Goal: Task Accomplishment & Management: Manage account settings

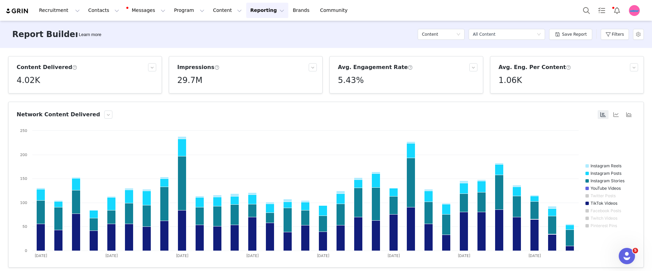
click at [246, 14] on button "Reporting Reporting" at bounding box center [267, 10] width 42 height 15
click at [289, 14] on link "Brands Brands" at bounding box center [302, 10] width 27 height 15
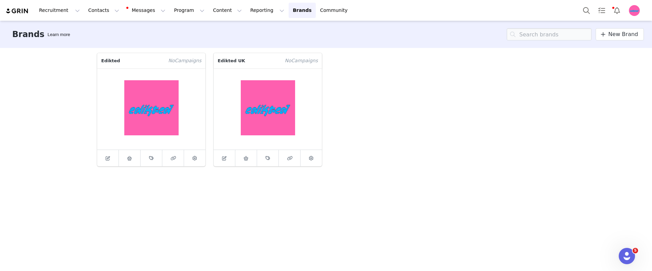
click at [112, 60] on p "Edikted" at bounding box center [130, 60] width 67 height 15
click at [227, 60] on p "Edikted UK" at bounding box center [246, 60] width 67 height 15
drag, startPoint x: 227, startPoint y: 60, endPoint x: 243, endPoint y: 60, distance: 16.0
click at [243, 60] on p "Edikted UK" at bounding box center [246, 60] width 67 height 15
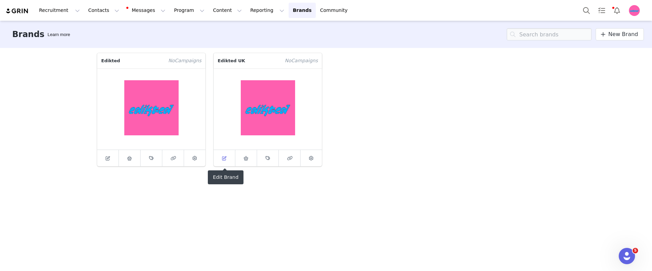
click at [228, 161] on link at bounding box center [224, 158] width 22 height 16
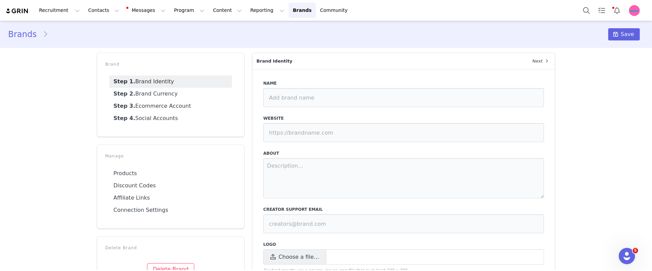
type input "Edikted UK"
type input "[URL][DOMAIN_NAME]"
type input "[EMAIL_ADDRESS][DOMAIN_NAME]"
click at [176, 109] on link "Step 3. Ecommerce Account" at bounding box center [170, 106] width 123 height 12
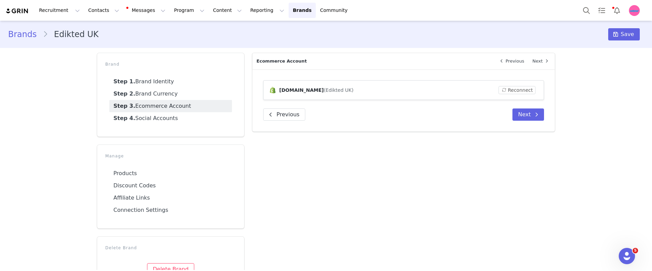
click at [22, 32] on link "Brands" at bounding box center [25, 34] width 35 height 12
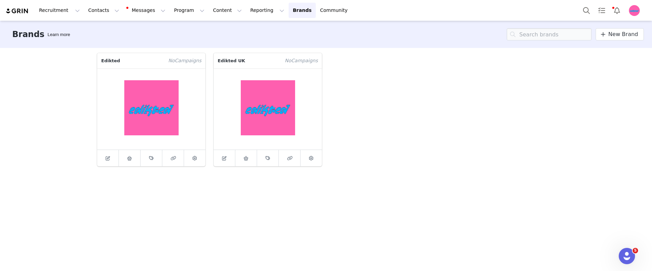
click at [100, 59] on p "Edikted" at bounding box center [130, 60] width 67 height 15
drag, startPoint x: 100, startPoint y: 59, endPoint x: 116, endPoint y: 59, distance: 16.3
click at [116, 59] on p "Edikted" at bounding box center [130, 60] width 67 height 15
click at [254, 13] on button "Reporting Reporting" at bounding box center [267, 10] width 42 height 15
click at [183, 16] on button "Program Program" at bounding box center [189, 10] width 39 height 15
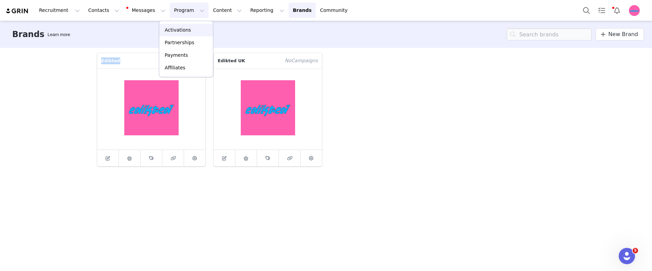
click at [185, 30] on p "Activations" at bounding box center [178, 29] width 26 height 7
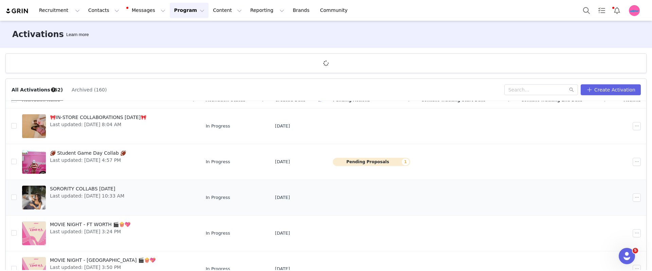
scroll to position [10, 0]
click at [16, 197] on input "checkbox" at bounding box center [13, 195] width 5 height 5
checkbox input "true"
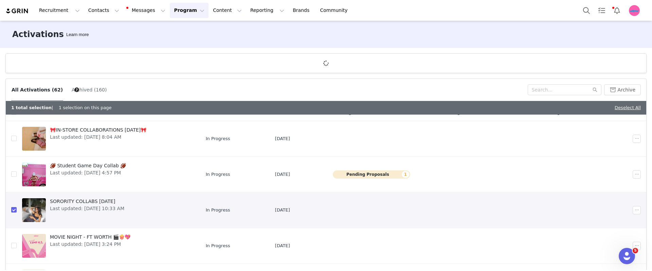
click at [626, 215] on td at bounding box center [628, 210] width 35 height 36
click at [632, 210] on button "button" at bounding box center [636, 210] width 8 height 8
click at [592, 145] on div "Edit" at bounding box center [600, 143] width 59 height 7
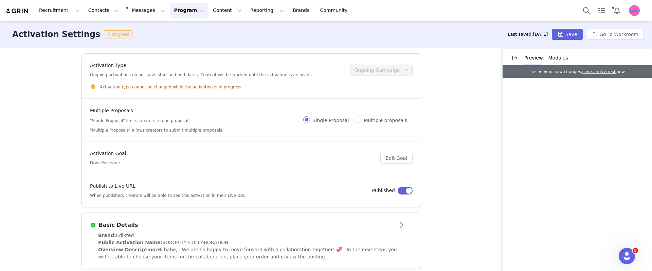
click at [561, 57] on span "Modules" at bounding box center [558, 57] width 20 height 5
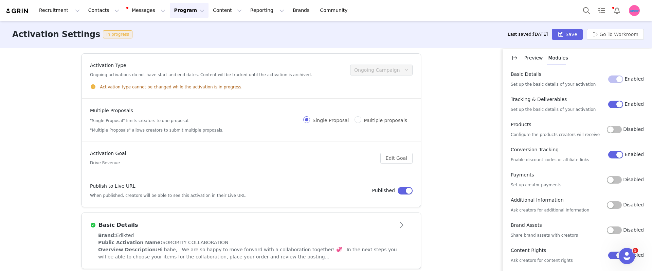
click at [536, 60] on p "Preview" at bounding box center [533, 57] width 19 height 7
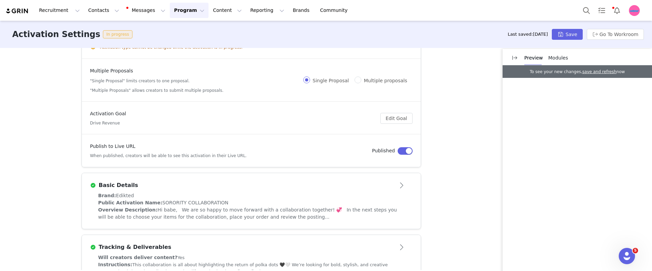
scroll to position [56, 0]
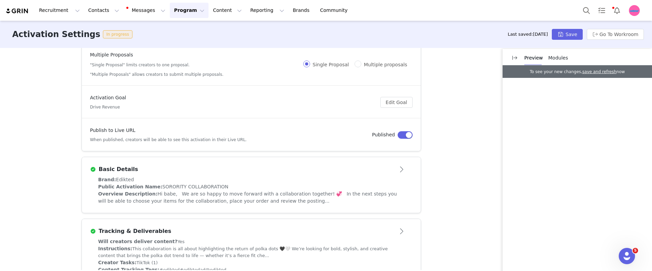
click at [350, 169] on div "Basic Details" at bounding box center [240, 169] width 300 height 8
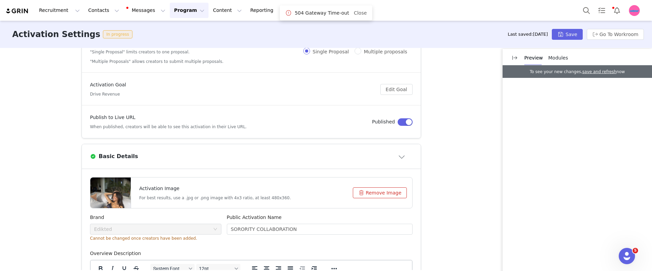
scroll to position [97, 0]
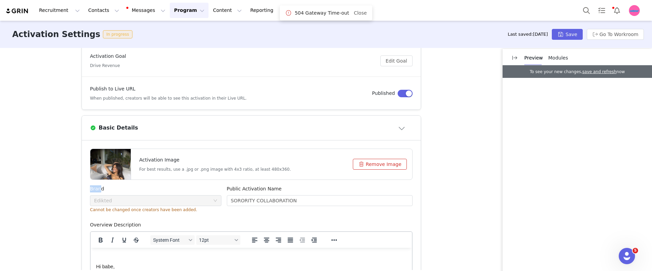
drag, startPoint x: 88, startPoint y: 187, endPoint x: 105, endPoint y: 188, distance: 17.0
click at [97, 187] on label "Brand" at bounding box center [97, 188] width 14 height 5
drag, startPoint x: 102, startPoint y: 188, endPoint x: 87, endPoint y: 188, distance: 15.6
click at [87, 188] on div "Brand Edikted Cannot be changed once creators have been added." at bounding box center [155, 203] width 137 height 36
click at [113, 202] on div "Edikted" at bounding box center [153, 200] width 119 height 10
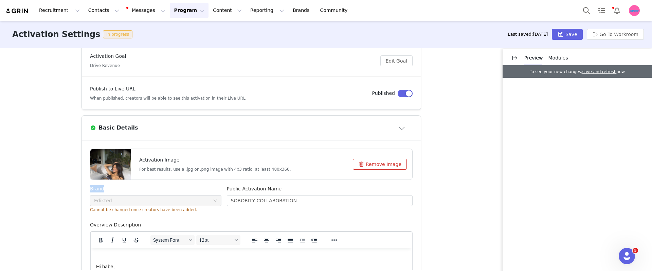
click at [135, 201] on div "Edikted" at bounding box center [153, 200] width 119 height 10
click at [134, 201] on div "Edikted" at bounding box center [153, 200] width 119 height 10
click at [213, 201] on icon "icon: down" at bounding box center [215, 200] width 4 height 4
click at [97, 202] on div "Edikted" at bounding box center [103, 200] width 18 height 10
click at [171, 12] on button "Program Program" at bounding box center [189, 10] width 39 height 15
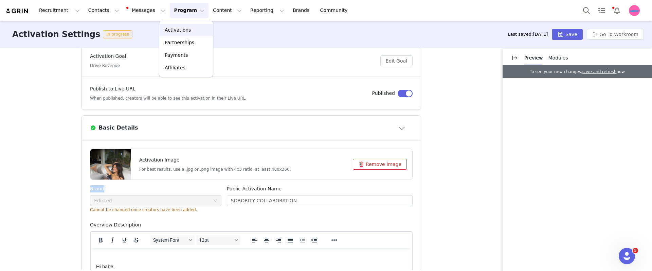
click at [180, 27] on p "Activations" at bounding box center [178, 29] width 26 height 7
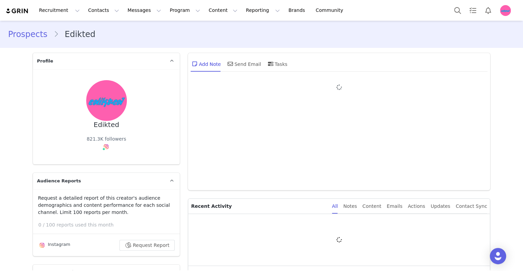
type input "+1 ([GEOGRAPHIC_DATA])"
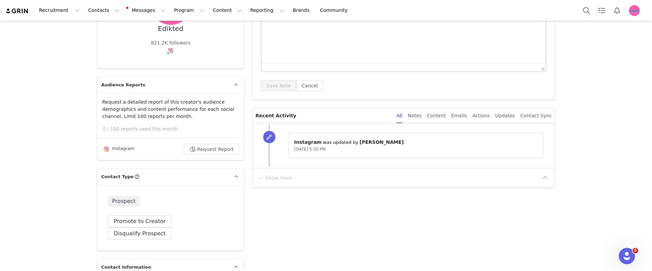
scroll to position [96, 0]
click at [141, 225] on button "Promote to Creator" at bounding box center [139, 221] width 63 height 12
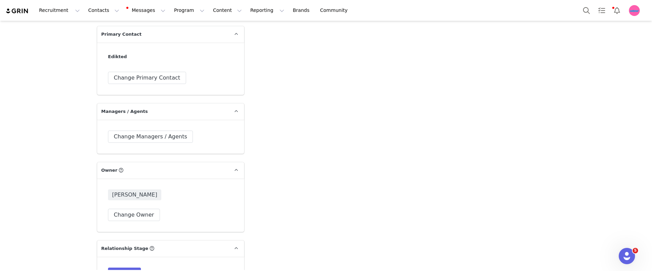
scroll to position [1467, 0]
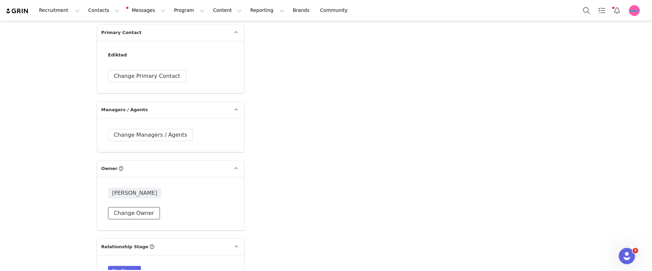
click at [147, 207] on button "Change Owner" at bounding box center [134, 213] width 52 height 12
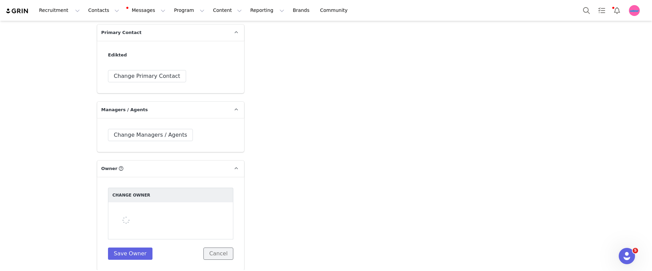
click at [222, 247] on button "Cancel" at bounding box center [218, 253] width 30 height 12
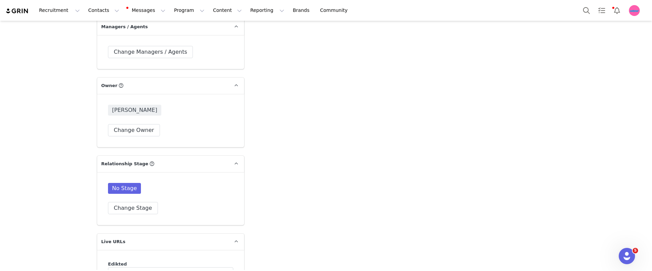
scroll to position [1564, 0]
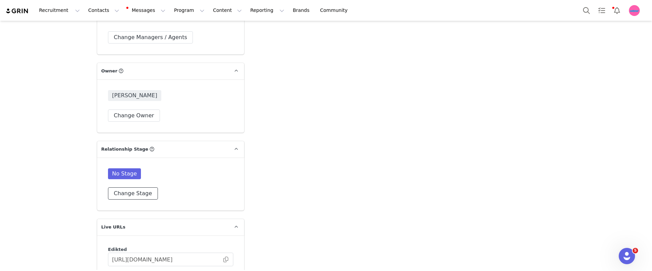
click at [125, 187] on button "Change Stage" at bounding box center [133, 193] width 50 height 12
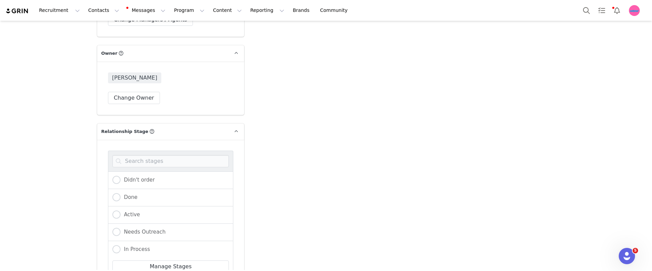
scroll to position [1583, 0]
click at [136, 209] on span "Active" at bounding box center [129, 212] width 19 height 6
click at [120, 208] on input "Active" at bounding box center [116, 212] width 8 height 9
radio input "true"
drag, startPoint x: 122, startPoint y: 262, endPoint x: 134, endPoint y: 262, distance: 11.9
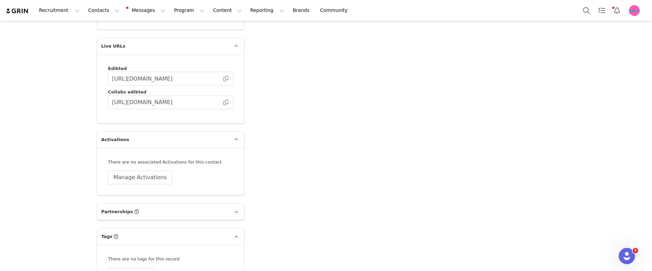
scroll to position [1747, 0]
click at [148, 168] on button "Manage Activations" at bounding box center [140, 175] width 64 height 14
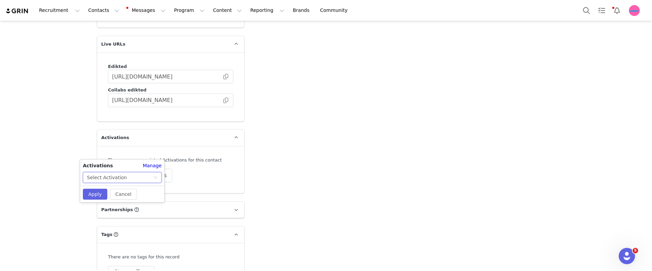
click at [132, 177] on div "Select Activation" at bounding box center [120, 177] width 66 height 10
click at [149, 180] on div "Select Activation" at bounding box center [120, 177] width 66 height 10
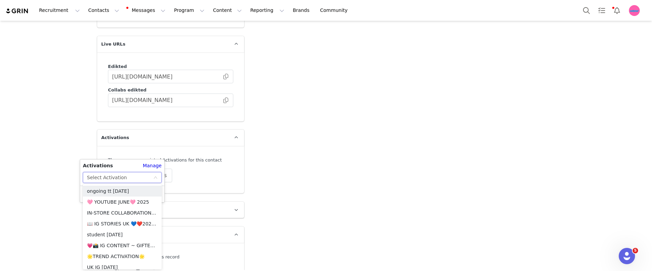
click at [149, 180] on div "Select Activation" at bounding box center [120, 177] width 66 height 10
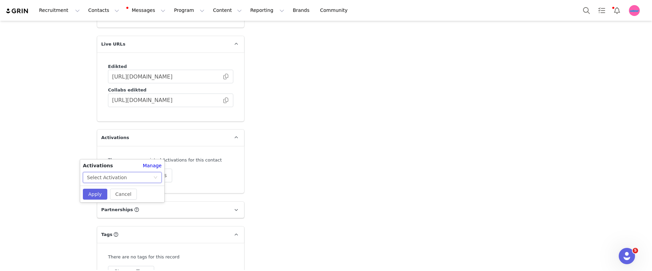
click at [149, 180] on div "Select Activation" at bounding box center [120, 177] width 66 height 10
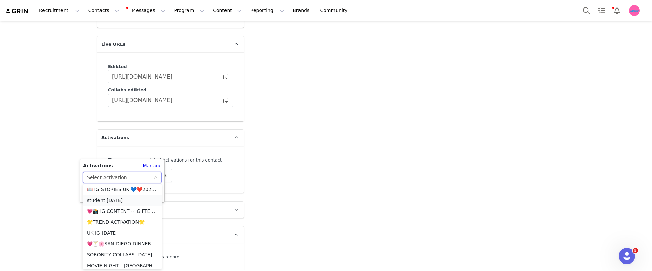
scroll to position [35, 0]
click at [201, 156] on div "There are no associated Activations for this contact Manage Activations" at bounding box center [170, 169] width 125 height 26
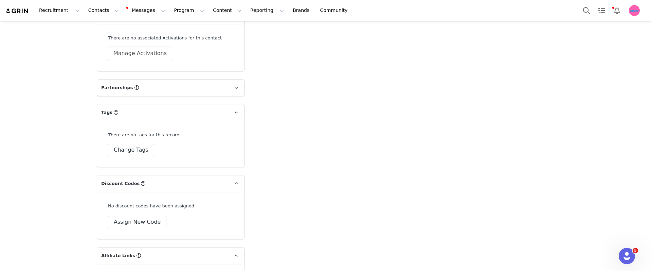
scroll to position [1929, 0]
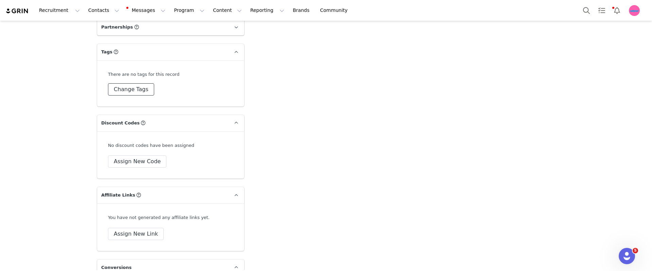
click at [141, 83] on button "Change Tags" at bounding box center [131, 89] width 46 height 12
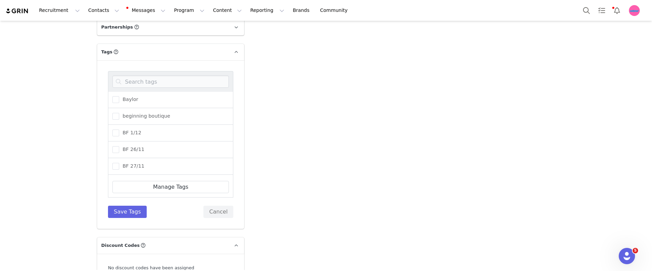
scroll to position [657, 0]
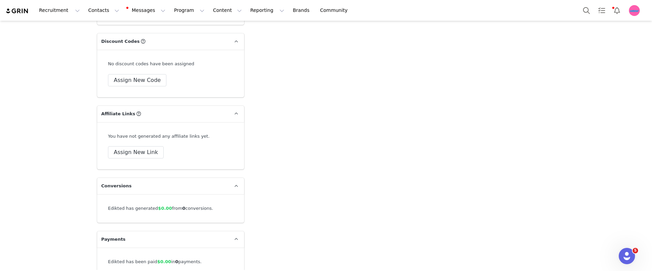
scroll to position [2133, 0]
click at [141, 73] on button "Assign New Code" at bounding box center [137, 79] width 58 height 12
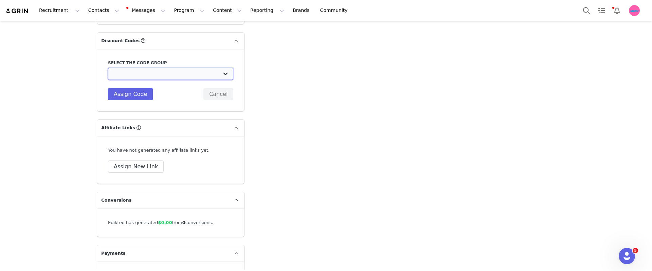
click at [194, 68] on select "Edikted UK: NEW TIKTOK ❤️ Edikted UK: NEW IG ❤️ Edikted: Students + IG Edikted:…" at bounding box center [170, 74] width 125 height 12
select select "10009858"
click at [108, 68] on select "Edikted UK: NEW TIKTOK ❤️ Edikted UK: NEW IG ❤️ Edikted: Students + IG Edikted:…" at bounding box center [170, 74] width 125 height 12
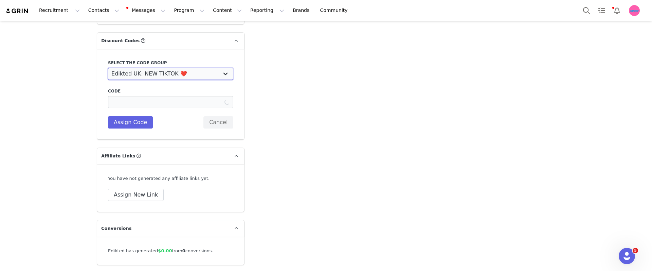
type input "10"
click at [194, 68] on select "Edikted UK: NEW TIKTOK ❤️ Edikted UK: NEW IG ❤️ Edikted: Students + IG Edikted:…" at bounding box center [170, 74] width 125 height 12
click at [108, 68] on select "Edikted UK: NEW TIKTOK ❤️ Edikted UK: NEW IG ❤️ Edikted: Students + IG Edikted:…" at bounding box center [170, 74] width 125 height 12
click at [224, 68] on select "Edikted UK: NEW TIKTOK ❤️ Edikted UK: NEW IG ❤️ Edikted: Students + IG Edikted:…" at bounding box center [170, 74] width 125 height 12
click at [209, 116] on button "Cancel" at bounding box center [218, 122] width 30 height 12
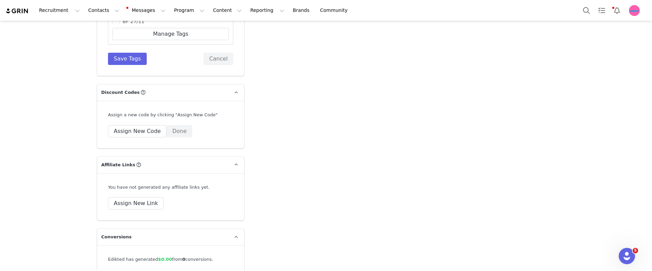
scroll to position [2051, 0]
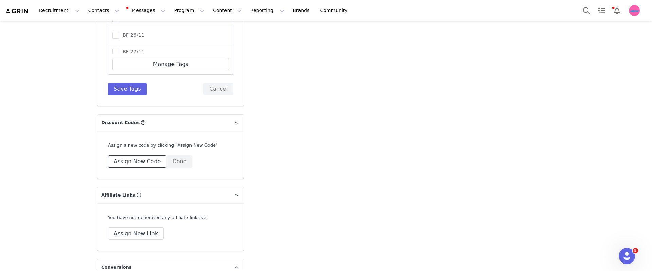
click at [151, 155] on button "Assign New Code" at bounding box center [137, 161] width 58 height 12
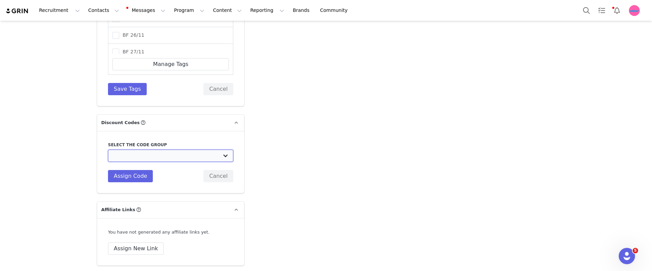
click at [164, 149] on select "Edikted UK: NEW TIKTOK ❤️ Edikted UK: NEW IG ❤️ Edikted: Students + IG Edikted:…" at bounding box center [170, 155] width 125 height 12
click at [212, 149] on select "Edikted UK: NEW TIKTOK ❤️ Edikted UK: NEW IG ❤️ Edikted: Students + IG Edikted:…" at bounding box center [170, 155] width 125 height 12
select select "10009866"
click at [108, 149] on select "Edikted UK: NEW TIKTOK ❤️ Edikted UK: NEW IG ❤️ Edikted: Students + IG Edikted:…" at bounding box center [170, 155] width 125 height 12
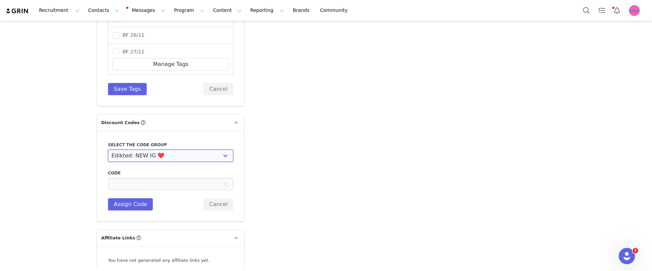
type input "EDIKTED10"
click at [137, 198] on button "Assign Code" at bounding box center [130, 204] width 45 height 12
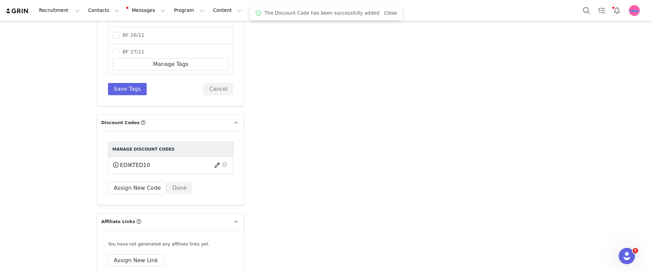
click at [186, 161] on div "EDIKTED10 This code will no longer be usable and any revenue attribution will b…" at bounding box center [170, 165] width 116 height 8
click at [128, 161] on span "EDIKTED10" at bounding box center [135, 165] width 30 height 8
click at [127, 161] on span "EDIKTED10" at bounding box center [135, 165] width 30 height 8
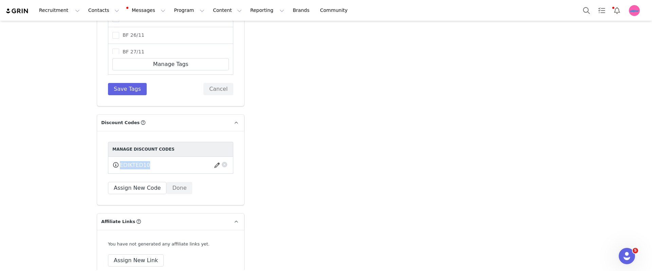
drag, startPoint x: 117, startPoint y: 141, endPoint x: 161, endPoint y: 137, distance: 43.3
click at [161, 161] on div "EDIKTED10 This code will no longer be usable and any revenue attribution will b…" at bounding box center [170, 165] width 116 height 8
copy div "EDIKTED10 This code will no longer be usable and any revenue attribution will b…"
click at [196, 131] on div "Manage Discount Codes EDIKTED10 This code will no longer be usable and any reve…" at bounding box center [170, 168] width 147 height 74
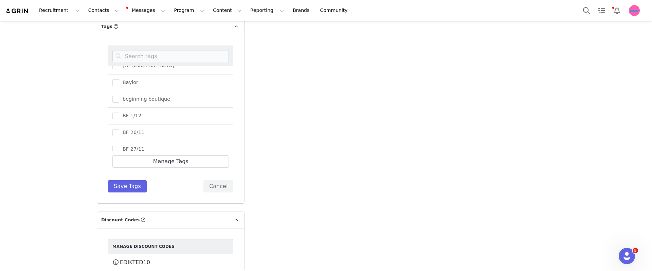
scroll to position [2030, 0]
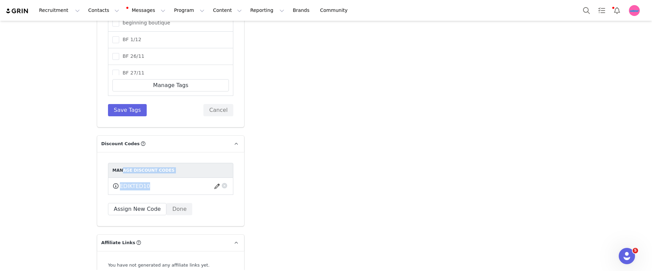
drag, startPoint x: 119, startPoint y: 147, endPoint x: 161, endPoint y: 166, distance: 46.0
click at [161, 166] on nav "Manage Discount Codes EDIKTED10 This code will no longer be usable and any reve…" at bounding box center [170, 179] width 125 height 32
click at [175, 9] on button "Program Program" at bounding box center [189, 10] width 39 height 15
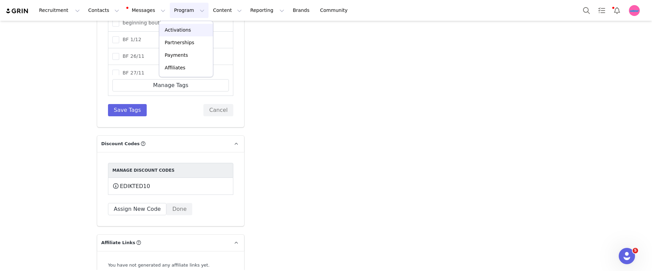
click at [182, 30] on p "Activations" at bounding box center [178, 29] width 26 height 7
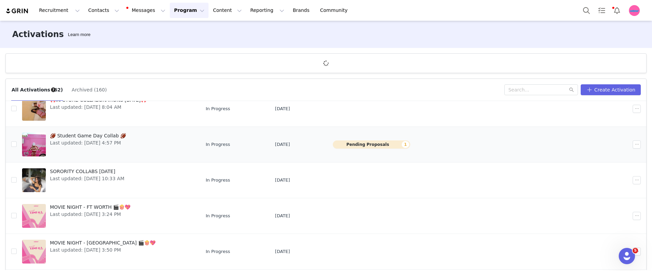
scroll to position [28, 0]
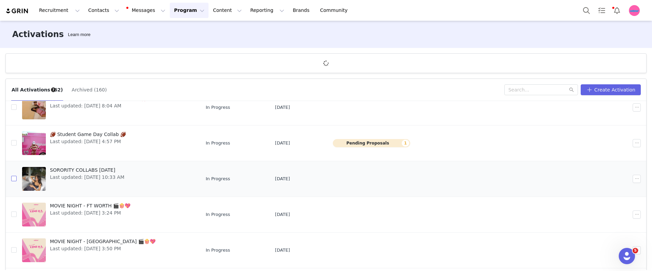
click at [14, 178] on input "checkbox" at bounding box center [13, 177] width 5 height 5
checkbox input "true"
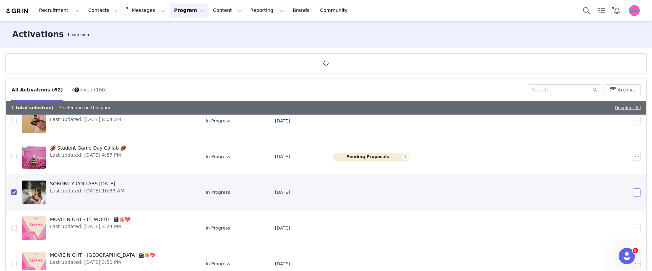
click at [523, 193] on button "button" at bounding box center [636, 192] width 8 height 8
click at [523, 205] on div "Edit" at bounding box center [600, 204] width 59 height 7
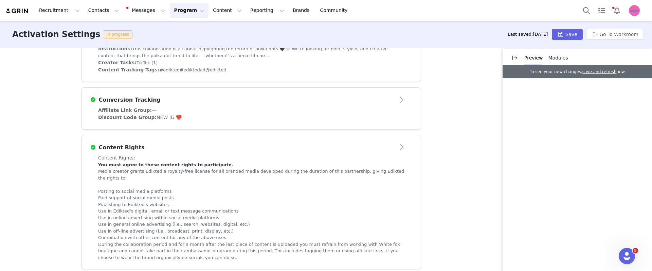
scroll to position [263, 0]
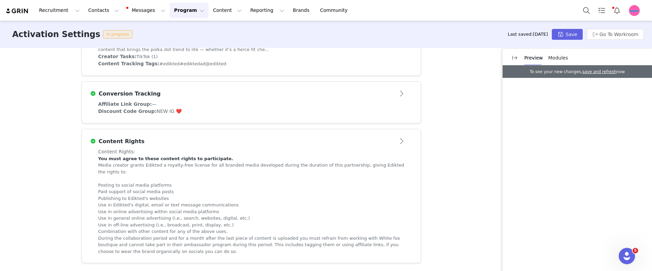
click at [134, 98] on div "Conversion Tracking" at bounding box center [251, 93] width 322 height 11
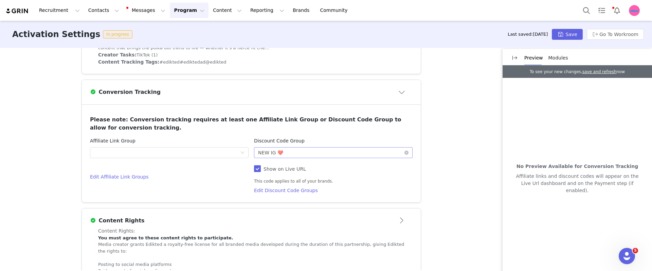
click at [337, 156] on div "Optional NEW IG ❤️" at bounding box center [331, 152] width 146 height 10
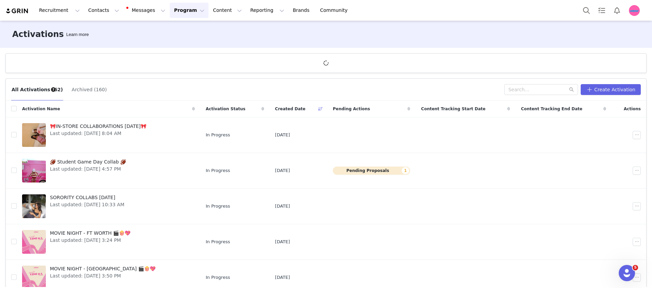
click at [638, 14] on img "Profile" at bounding box center [634, 10] width 11 height 11
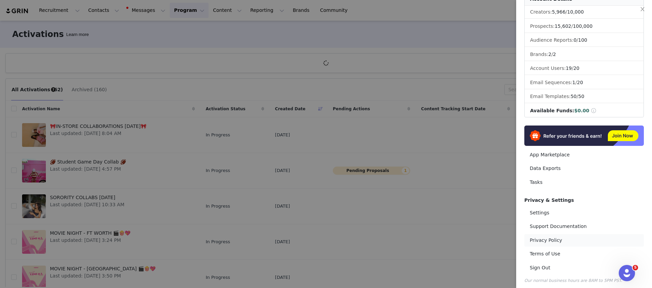
scroll to position [55, 0]
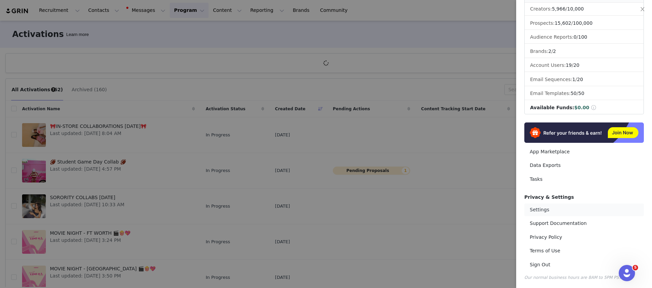
click at [556, 212] on link "Settings" at bounding box center [583, 210] width 119 height 13
select select "Europe/Dublin"
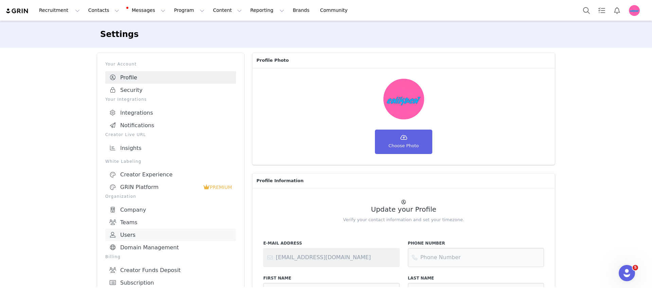
click at [145, 232] on link "Users" at bounding box center [170, 235] width 131 height 13
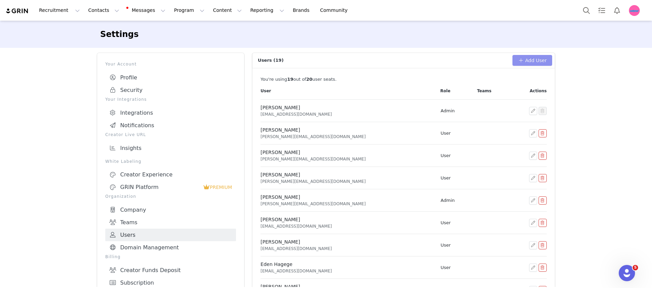
click at [532, 60] on button "Add User" at bounding box center [532, 60] width 40 height 11
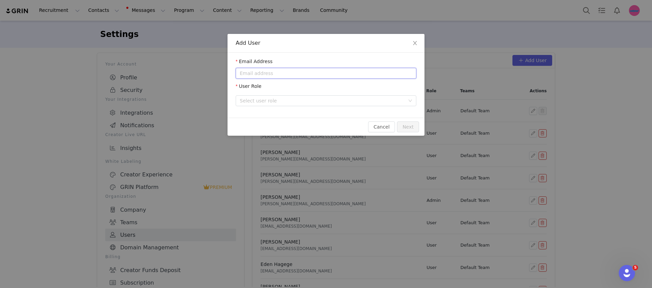
click at [327, 73] on input "email" at bounding box center [326, 73] width 181 height 11
paste input "orr.b@edikted.com"
type input "orr.b@edikted.com"
click at [320, 91] on div "User Role" at bounding box center [326, 88] width 181 height 10
click at [318, 99] on div "Select user role" at bounding box center [322, 100] width 165 height 7
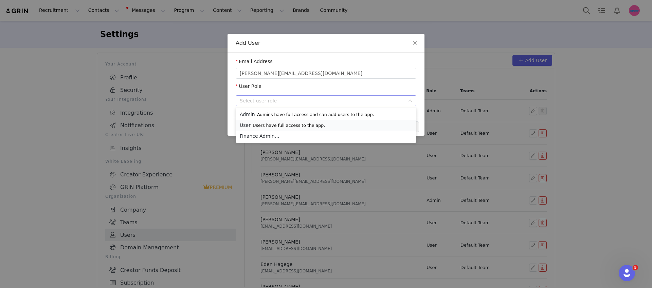
click at [321, 123] on li "User Users have full access to the app." at bounding box center [326, 125] width 181 height 11
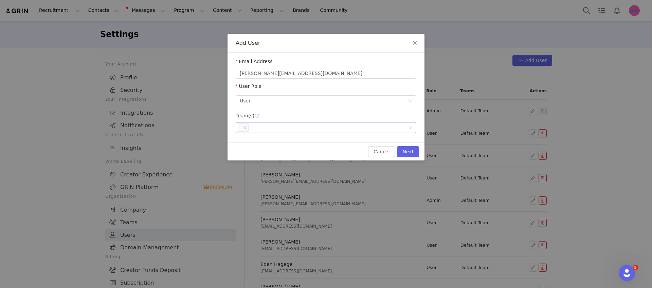
click at [279, 126] on div "What team(s) should this user be on?" at bounding box center [323, 128] width 171 height 10
click at [332, 115] on div "Team(s)" at bounding box center [326, 115] width 181 height 7
click at [319, 99] on div "Select user role User Users have full access to the app." at bounding box center [324, 101] width 168 height 10
click at [320, 124] on p "Users have full access to the app." at bounding box center [289, 125] width 72 height 5
click at [410, 147] on button "Next" at bounding box center [408, 151] width 22 height 11
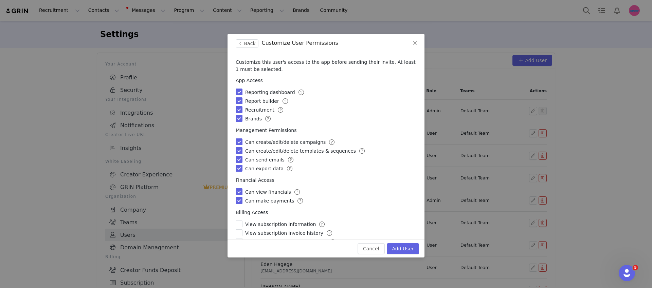
click at [238, 203] on input "checkbox" at bounding box center [239, 200] width 7 height 7
checkbox input "false"
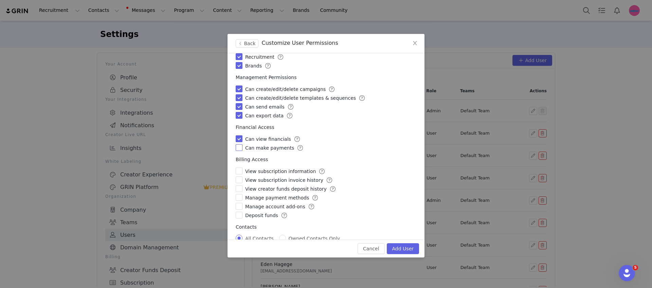
scroll to position [61, 0]
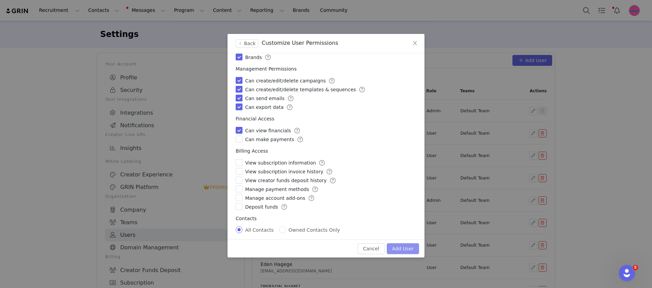
click at [394, 246] on button "Add User" at bounding box center [403, 248] width 32 height 11
